Goal: Task Accomplishment & Management: Complete application form

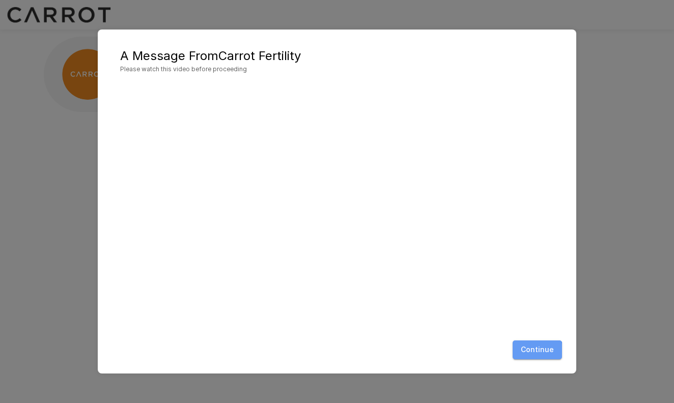
click at [537, 353] on button "Continue" at bounding box center [536, 349] width 49 height 19
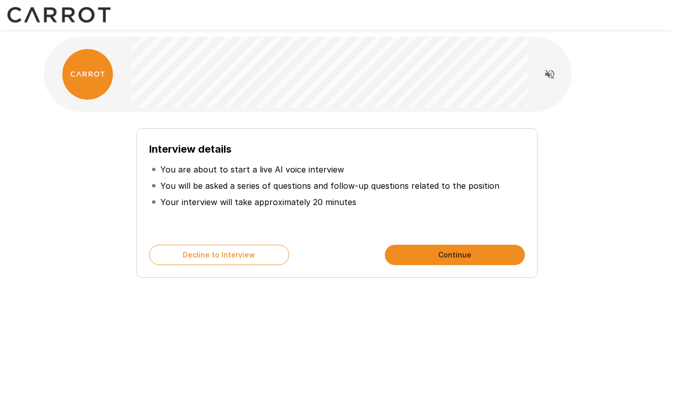
click at [462, 253] on button "Continue" at bounding box center [455, 255] width 140 height 20
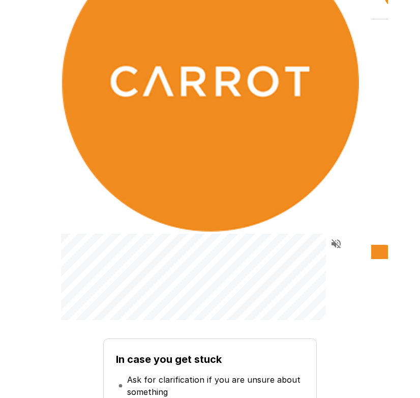
scroll to position [64, 0]
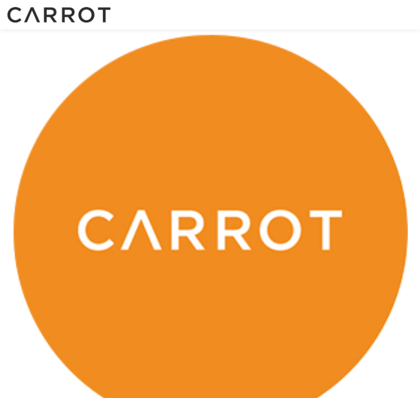
scroll to position [1, 0]
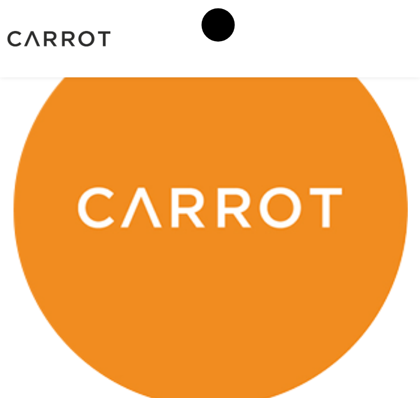
scroll to position [14, 0]
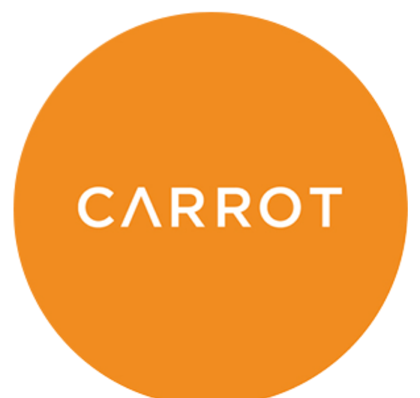
scroll to position [24, 0]
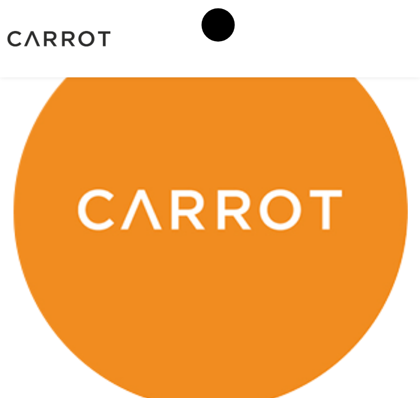
scroll to position [22, 0]
